Goal: Find specific page/section

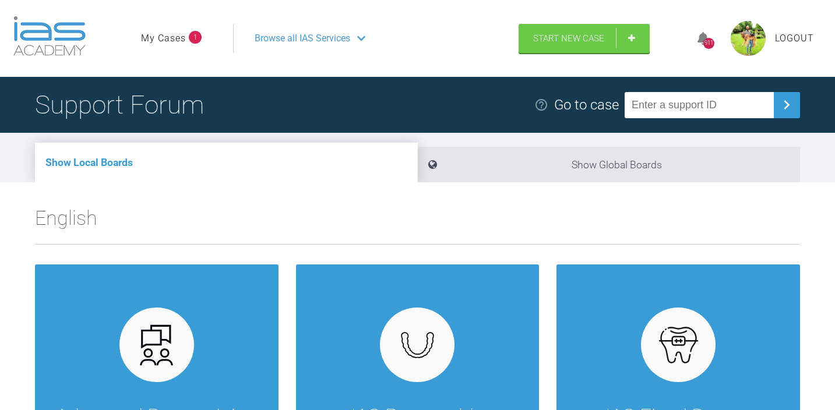
click at [167, 36] on link "My Cases" at bounding box center [163, 38] width 45 height 15
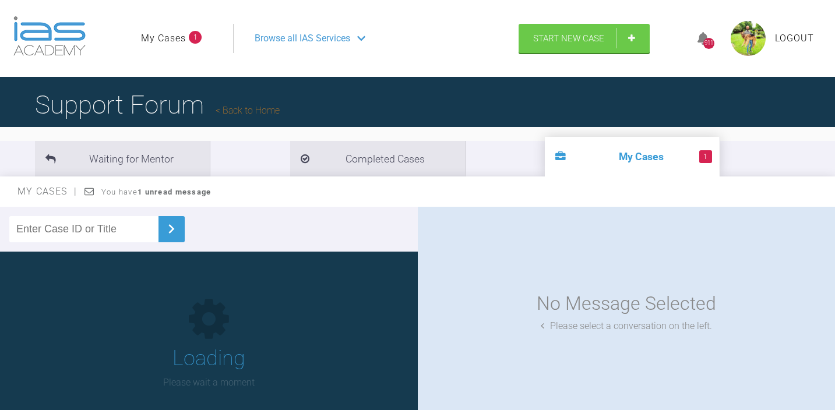
click at [112, 225] on input "text" at bounding box center [83, 229] width 149 height 26
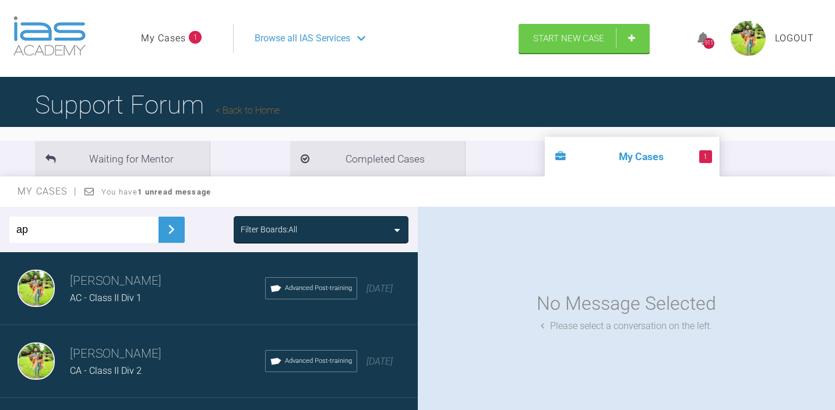
type input "ap"
click at [162, 229] on img at bounding box center [171, 229] width 19 height 19
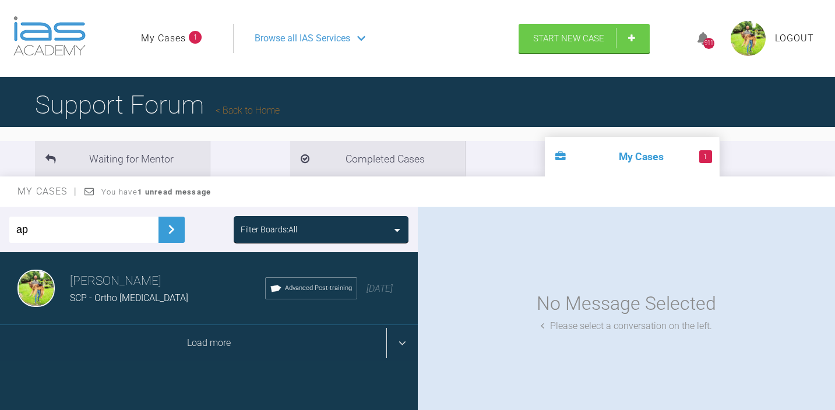
click at [146, 339] on div "Load more" at bounding box center [209, 343] width 418 height 36
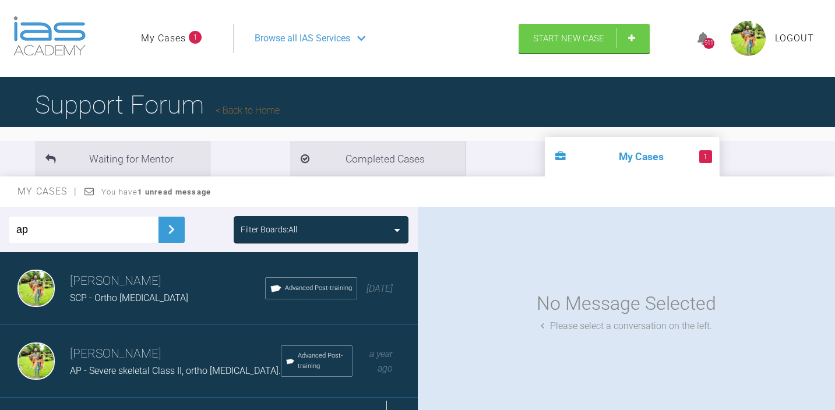
click at [146, 339] on div "Dipak Parmar AP - Severe skeletal Class II, ortho relapse. Advanced Post-traini…" at bounding box center [209, 361] width 418 height 73
